Goal: Find specific page/section: Find specific page/section

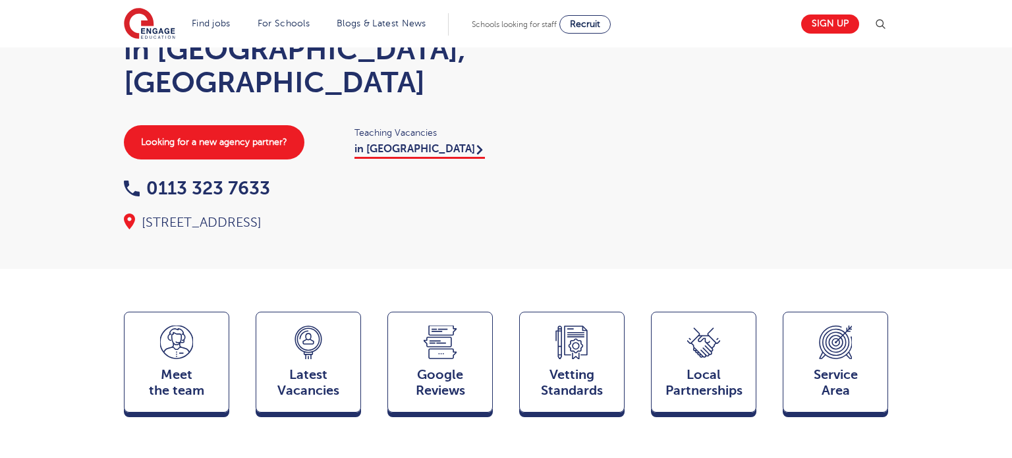
scroll to position [123, 0]
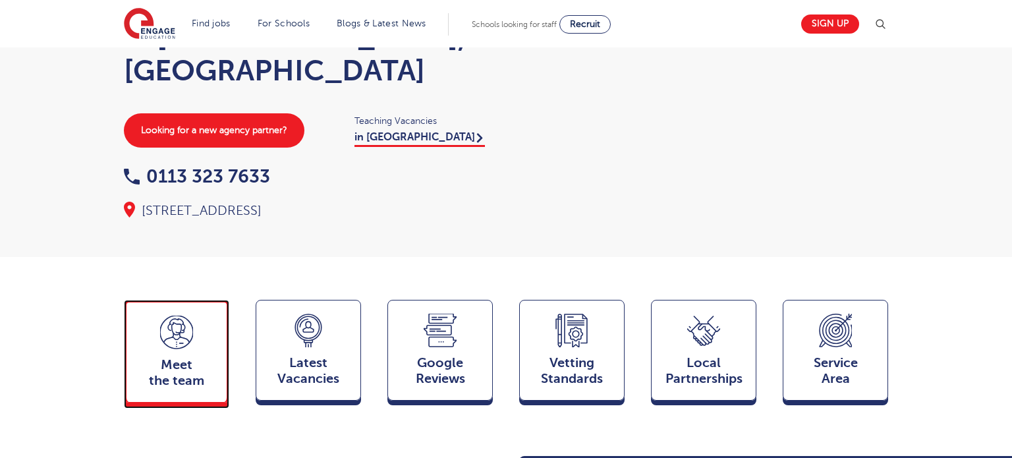
click at [205, 308] on div "Meet the team Team" at bounding box center [176, 351] width 105 height 103
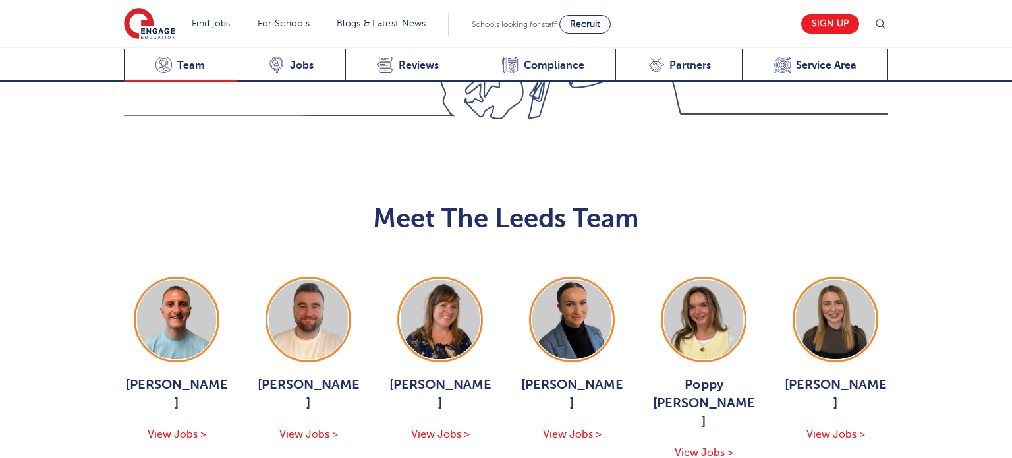
scroll to position [1438, 0]
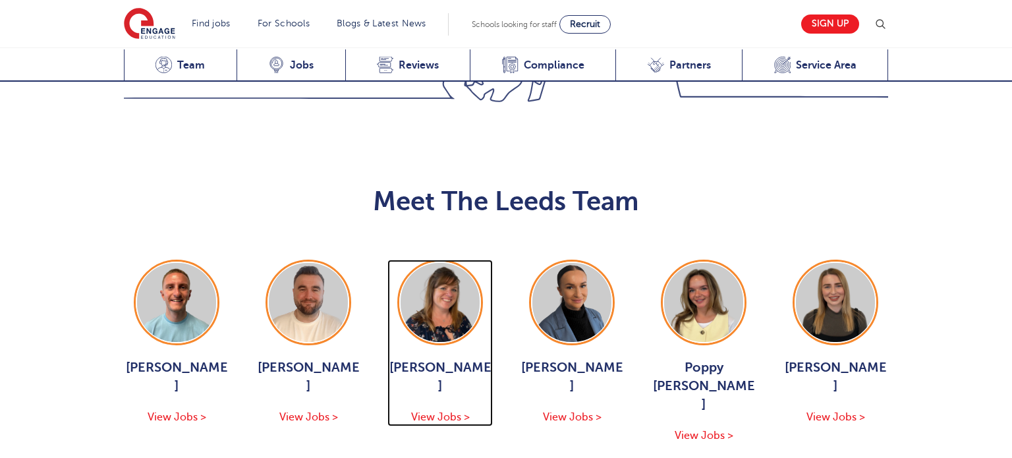
click at [433, 411] on span "View Jobs >" at bounding box center [440, 417] width 59 height 12
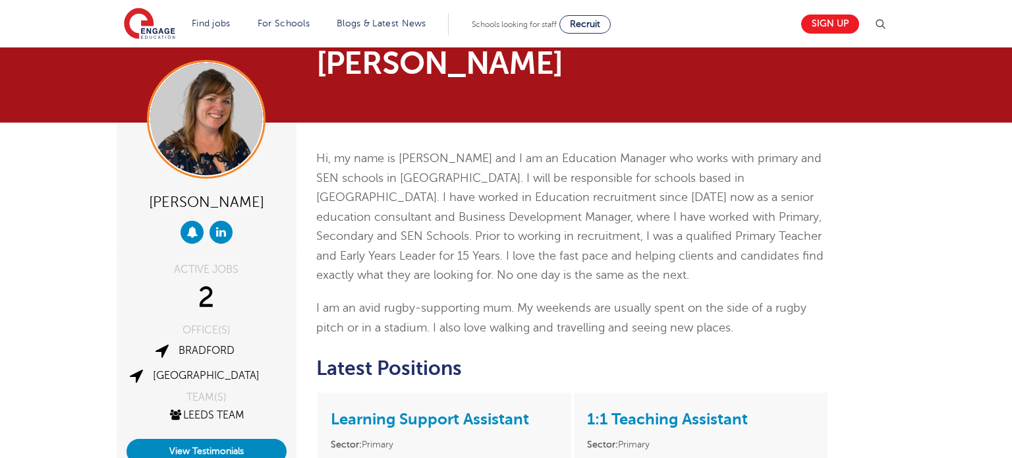
scroll to position [22, 0]
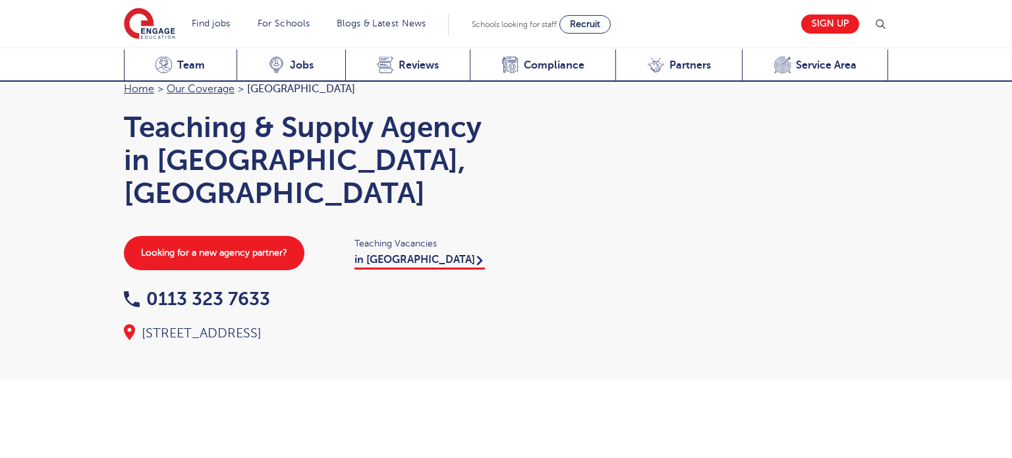
scroll to position [1438, 0]
